Goal: Complete application form: Complete application form

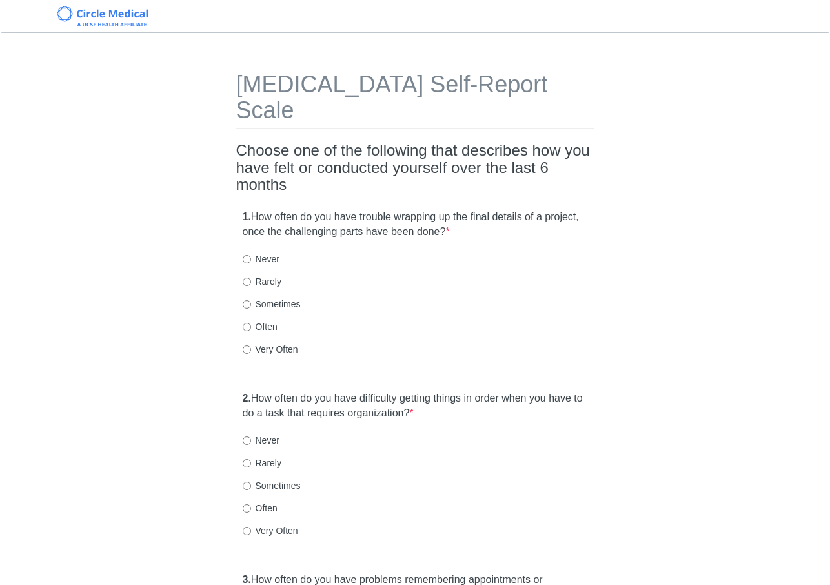
click at [423, 343] on div "Very Often" at bounding box center [415, 349] width 345 height 13
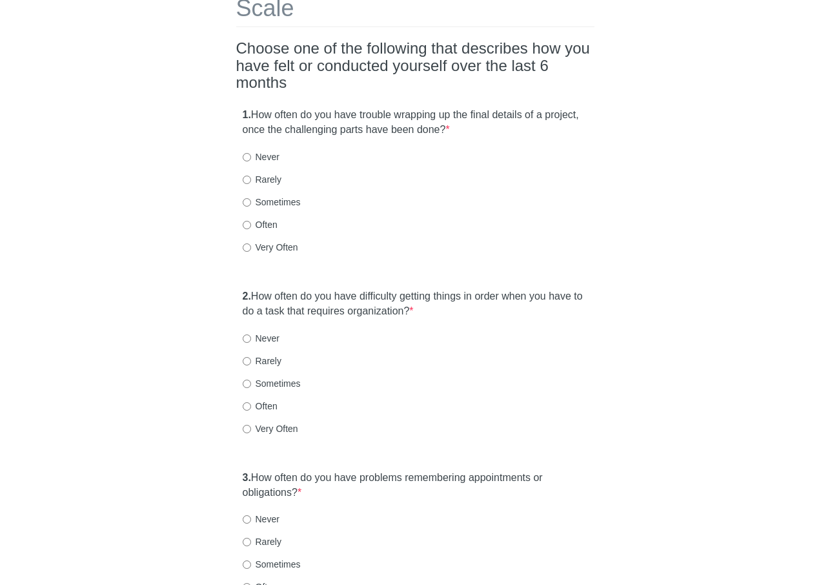
scroll to position [103, 0]
drag, startPoint x: 270, startPoint y: 220, endPoint x: 336, endPoint y: 229, distance: 67.0
click at [269, 239] on label "Very Often" at bounding box center [271, 245] width 56 height 13
click at [251, 242] on input "Very Often" at bounding box center [247, 246] width 8 height 8
radio input "true"
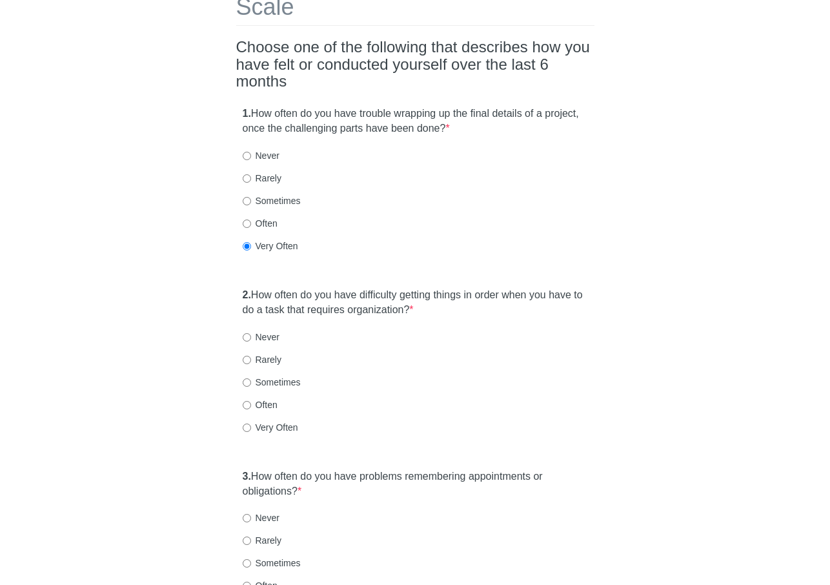
click at [440, 248] on div "[MEDICAL_DATA] Self-Report Scale Choose one of the following that describes how…" at bounding box center [416, 565] width 378 height 1245
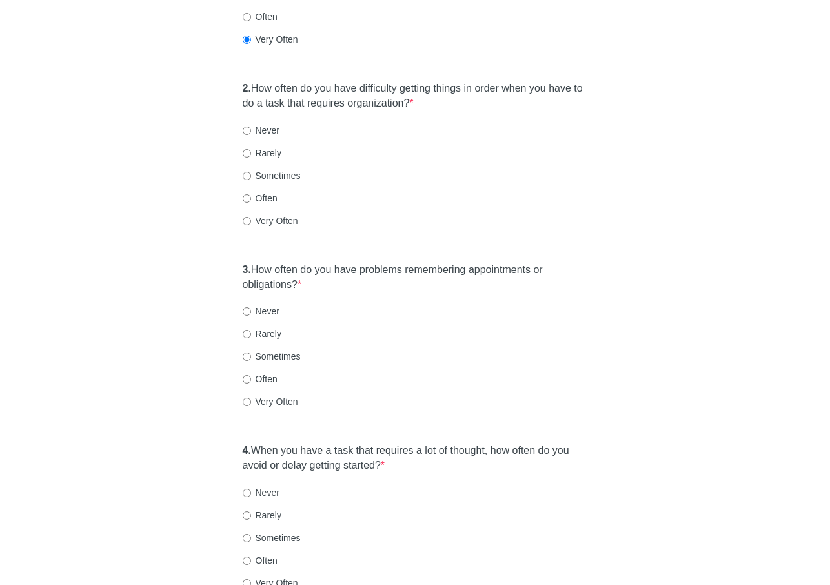
scroll to position [336, 0]
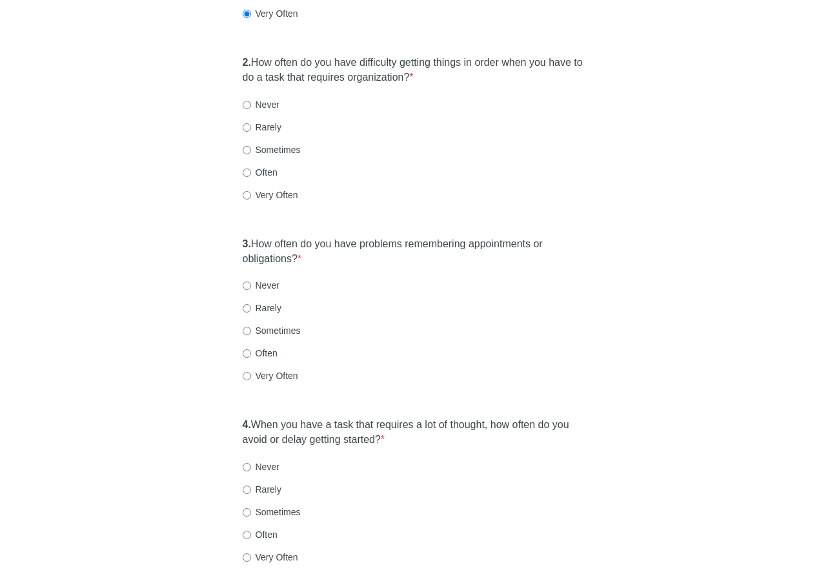
click at [267, 166] on label "Often" at bounding box center [260, 172] width 35 height 13
click at [251, 168] on input "Often" at bounding box center [247, 172] width 8 height 8
radio input "true"
click at [425, 194] on div "2. How often do you have difficulty getting things in order when you have to do…" at bounding box center [415, 135] width 358 height 172
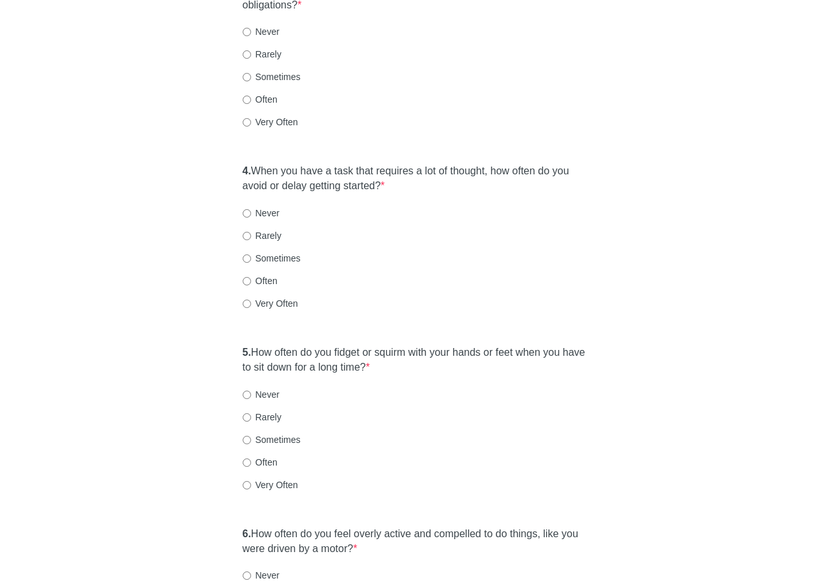
scroll to position [594, 0]
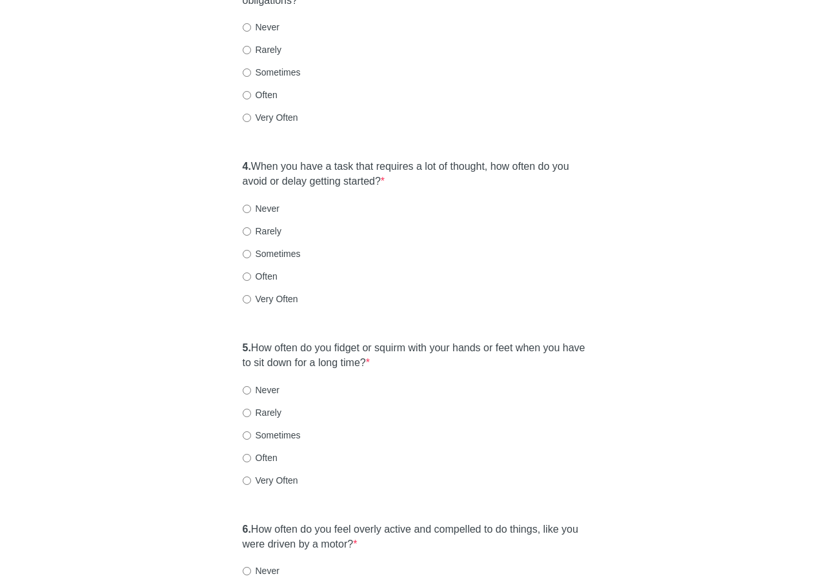
click at [278, 88] on label "Often" at bounding box center [260, 94] width 35 height 13
click at [251, 91] on input "Often" at bounding box center [247, 95] width 8 height 8
radio input "true"
click at [414, 159] on label "4. When you have a task that requires a lot of thought, how often do you avoid …" at bounding box center [415, 174] width 345 height 30
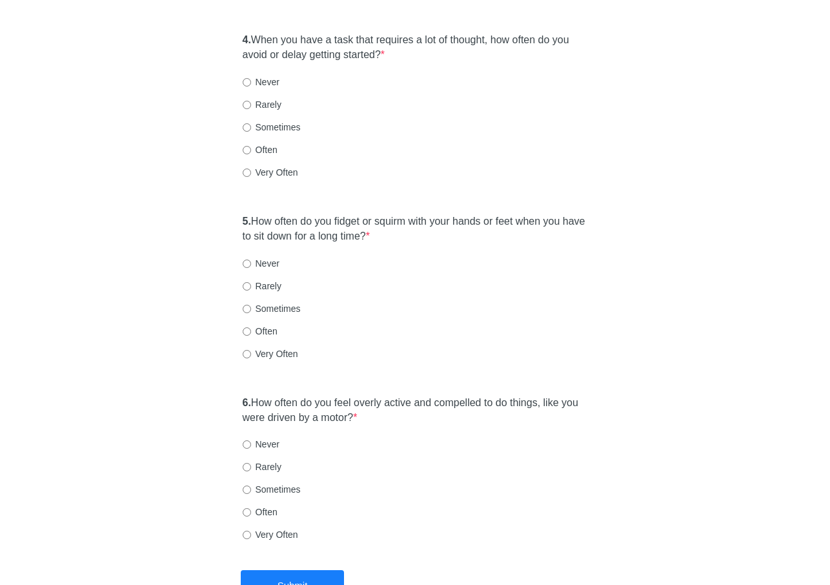
scroll to position [723, 0]
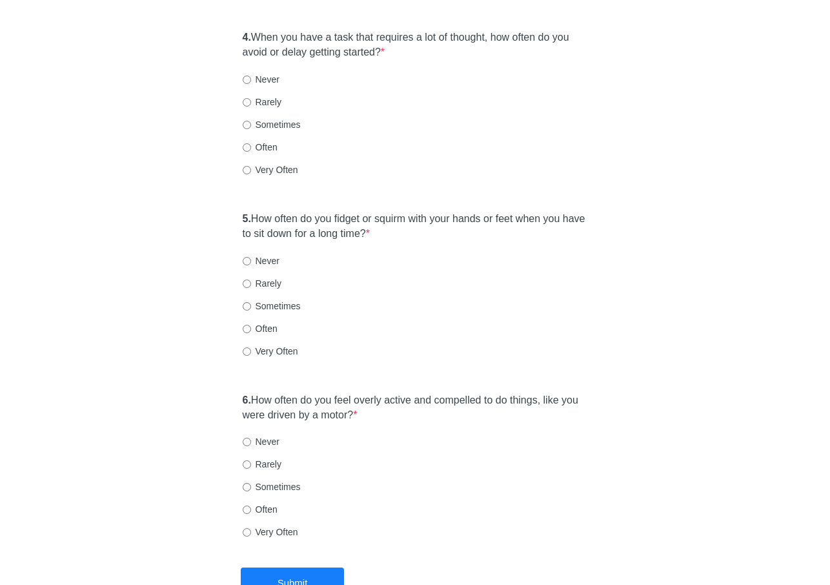
click at [256, 141] on label "Often" at bounding box center [260, 147] width 35 height 13
click at [251, 143] on input "Often" at bounding box center [247, 147] width 8 height 8
radio input "true"
click at [337, 212] on label "5. How often do you fidget or squirm with your hands or feet when you have to s…" at bounding box center [415, 227] width 345 height 30
click at [257, 322] on label "Often" at bounding box center [260, 328] width 35 height 13
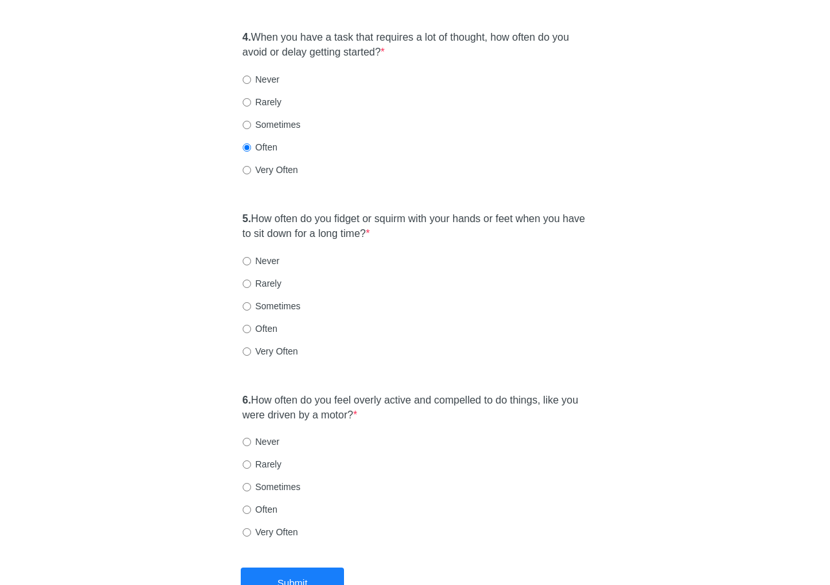
click at [251, 325] on input "Often" at bounding box center [247, 329] width 8 height 8
radio input "true"
click at [451, 393] on label "6. How often do you feel overly active and compelled to do things, like you wer…" at bounding box center [415, 408] width 345 height 30
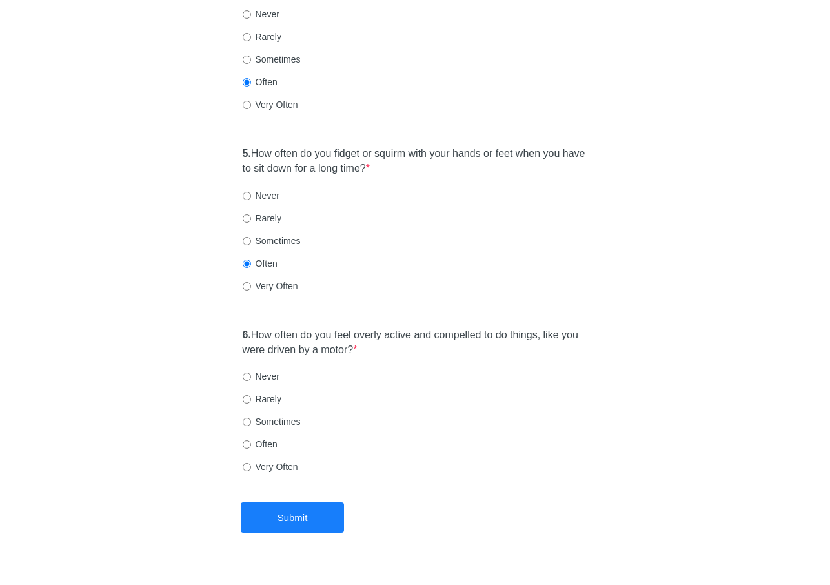
scroll to position [789, 0]
click at [263, 414] on label "Sometimes" at bounding box center [272, 420] width 58 height 13
click at [251, 417] on input "Sometimes" at bounding box center [247, 421] width 8 height 8
radio input "true"
click at [298, 502] on button "Submit" at bounding box center [292, 517] width 103 height 30
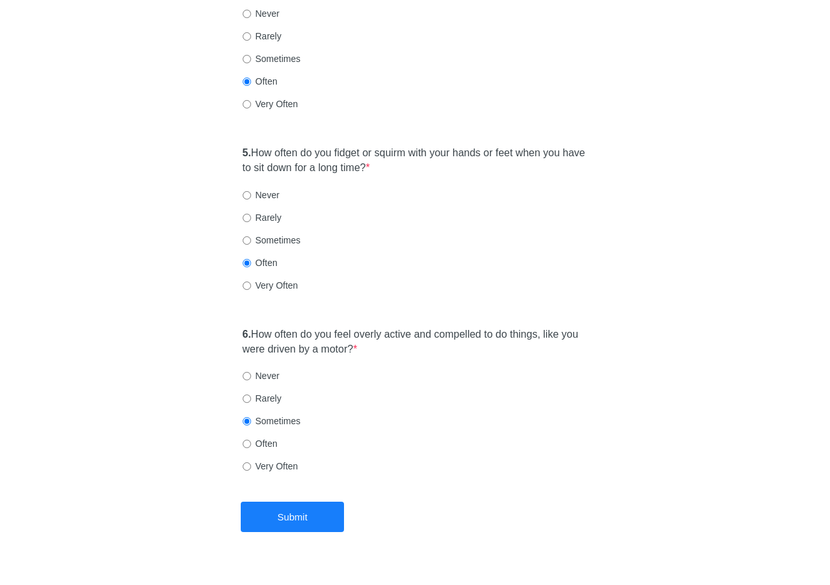
scroll to position [0, 0]
